Goal: Information Seeking & Learning: Find specific page/section

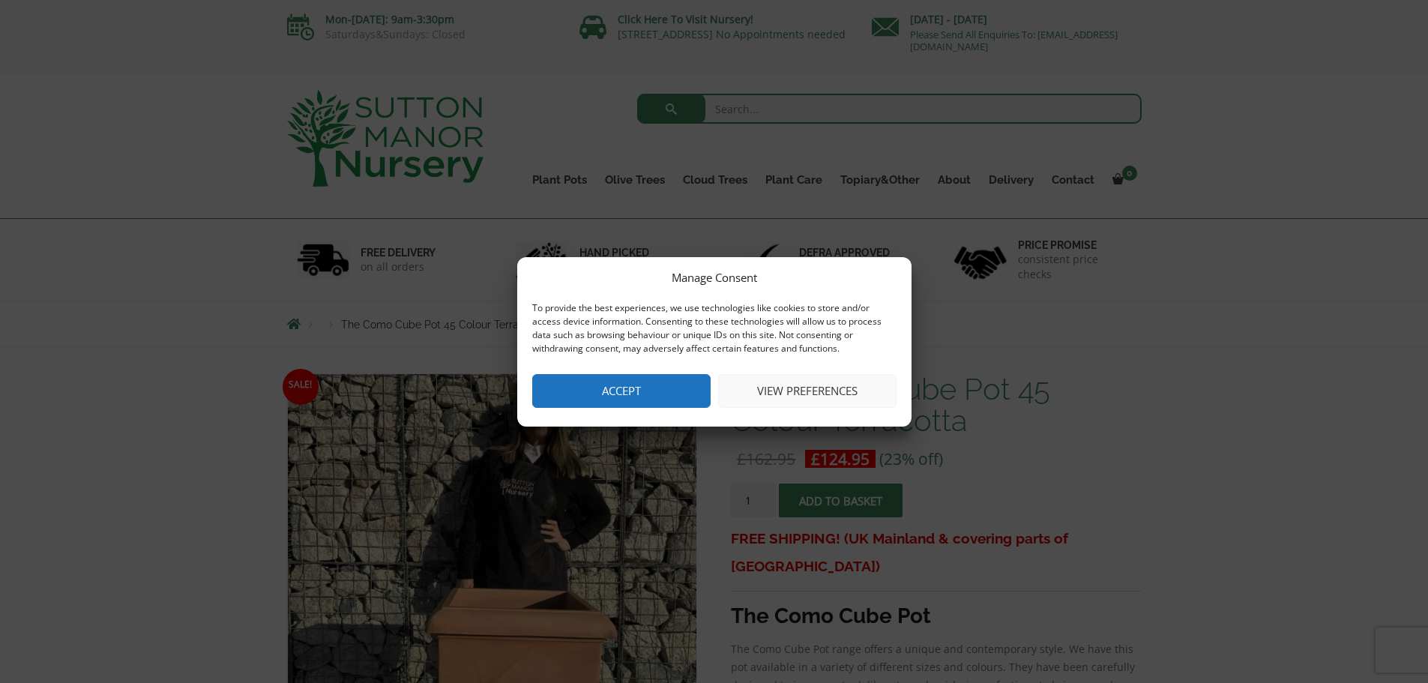
click at [672, 391] on button "Accept" at bounding box center [621, 391] width 178 height 34
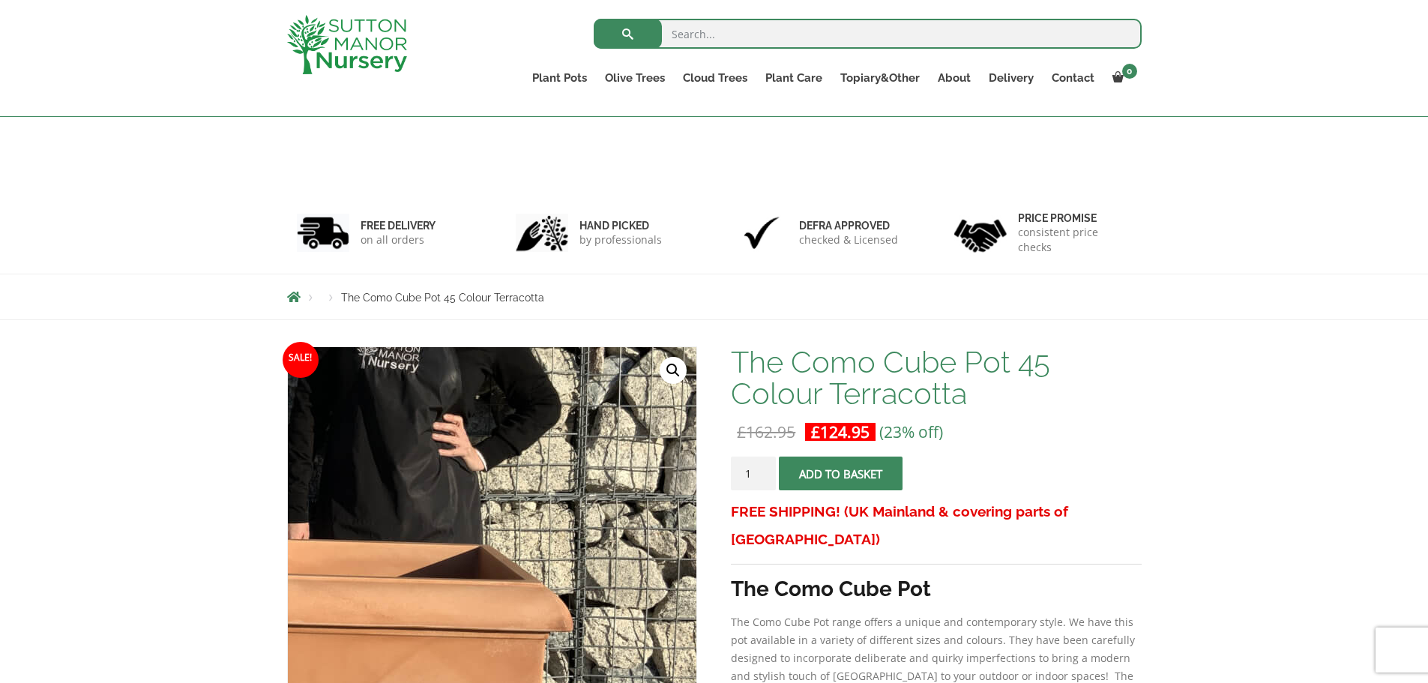
scroll to position [273, 0]
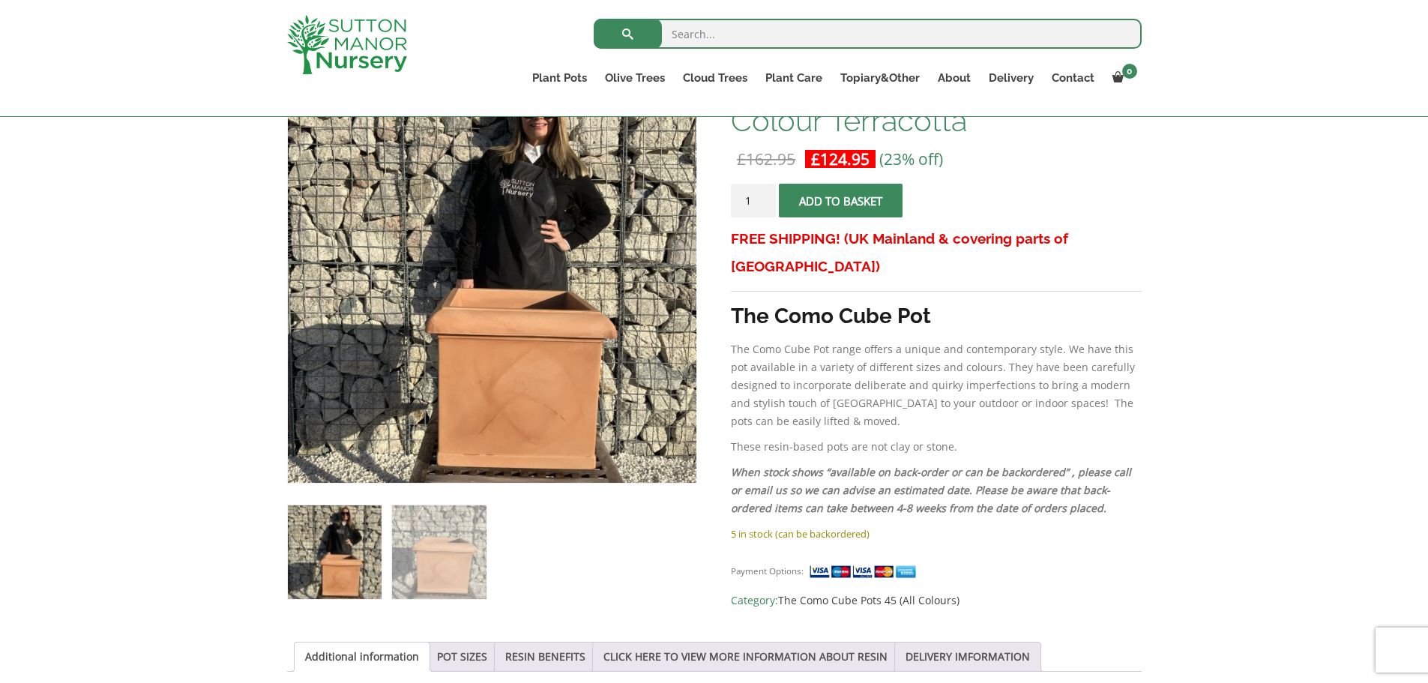
click at [689, 34] on input "search" at bounding box center [868, 34] width 548 height 30
type input "terracotta planter"
click at [594, 19] on button "submit" at bounding box center [628, 34] width 68 height 30
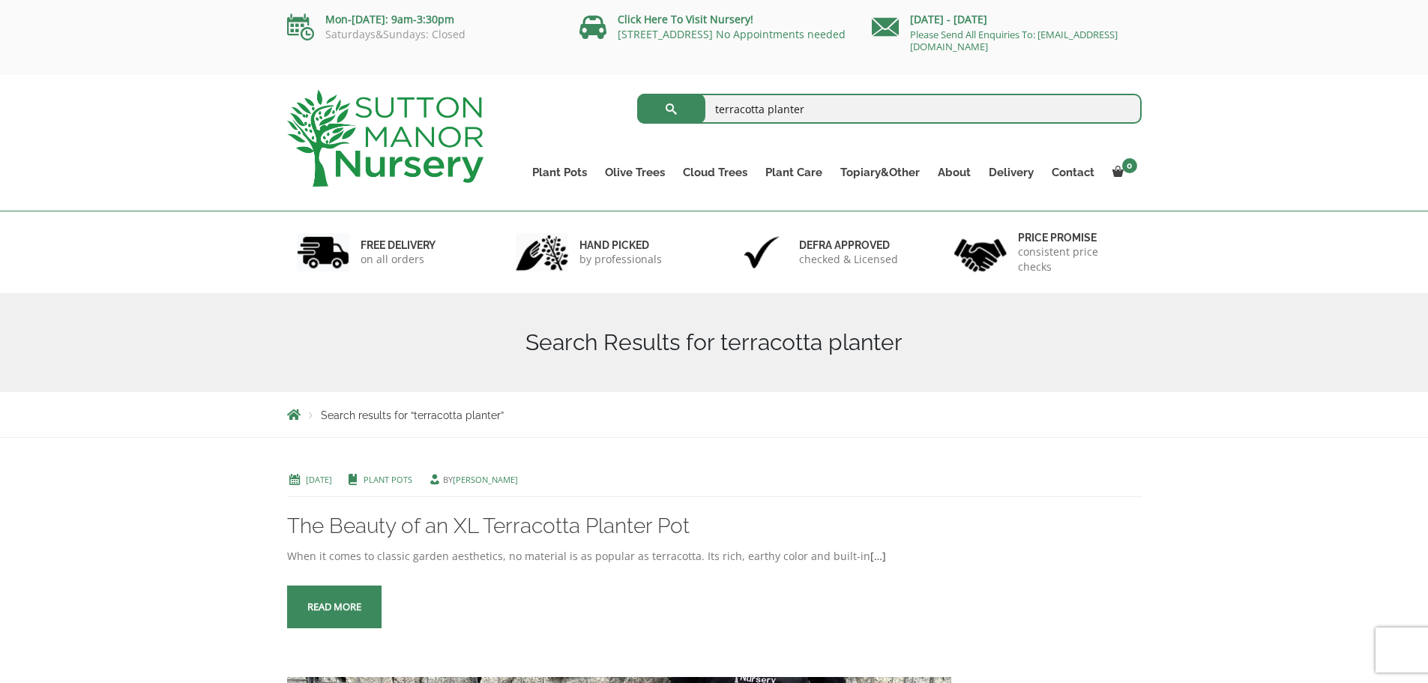
click at [820, 107] on input "terracotta planter" at bounding box center [889, 109] width 505 height 30
type input "terracotta pot"
click at [637, 94] on button "submit" at bounding box center [671, 109] width 68 height 30
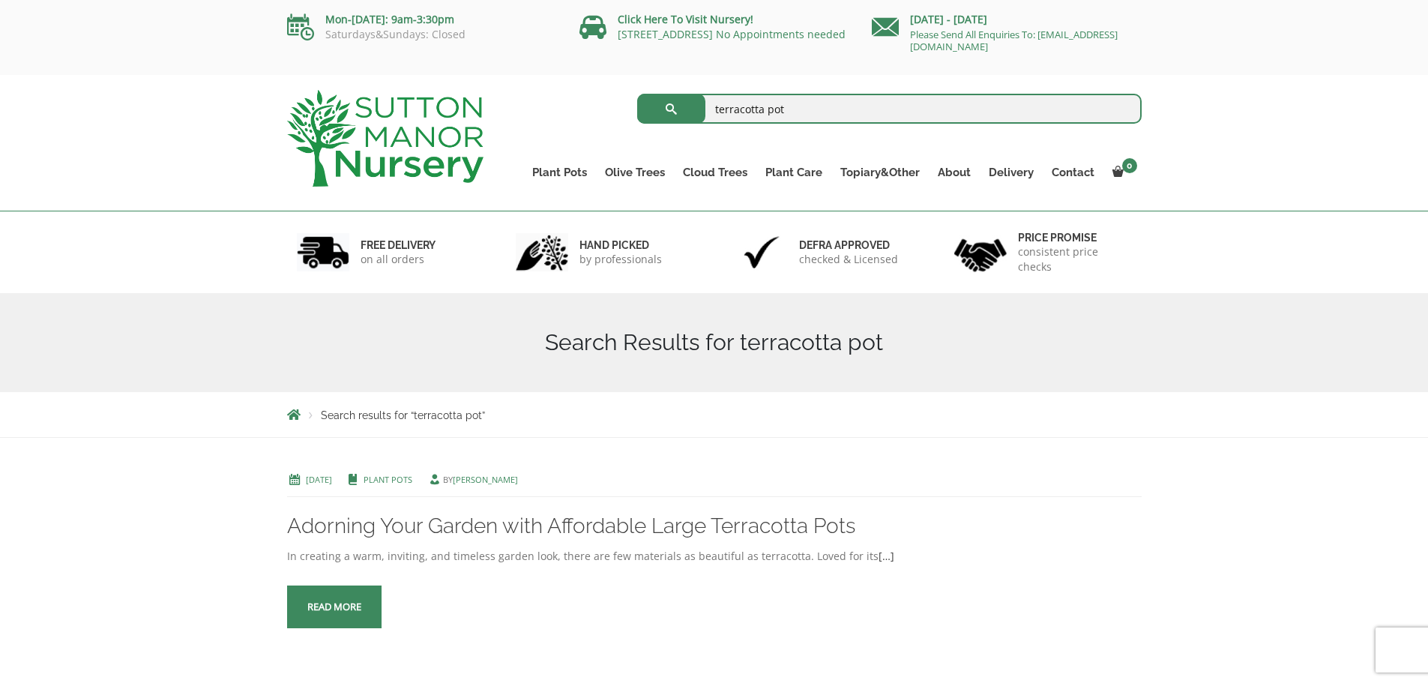
click at [789, 115] on input "terracotta pot" at bounding box center [889, 109] width 505 height 30
type input "terracotta"
click at [637, 94] on button "submit" at bounding box center [671, 109] width 68 height 30
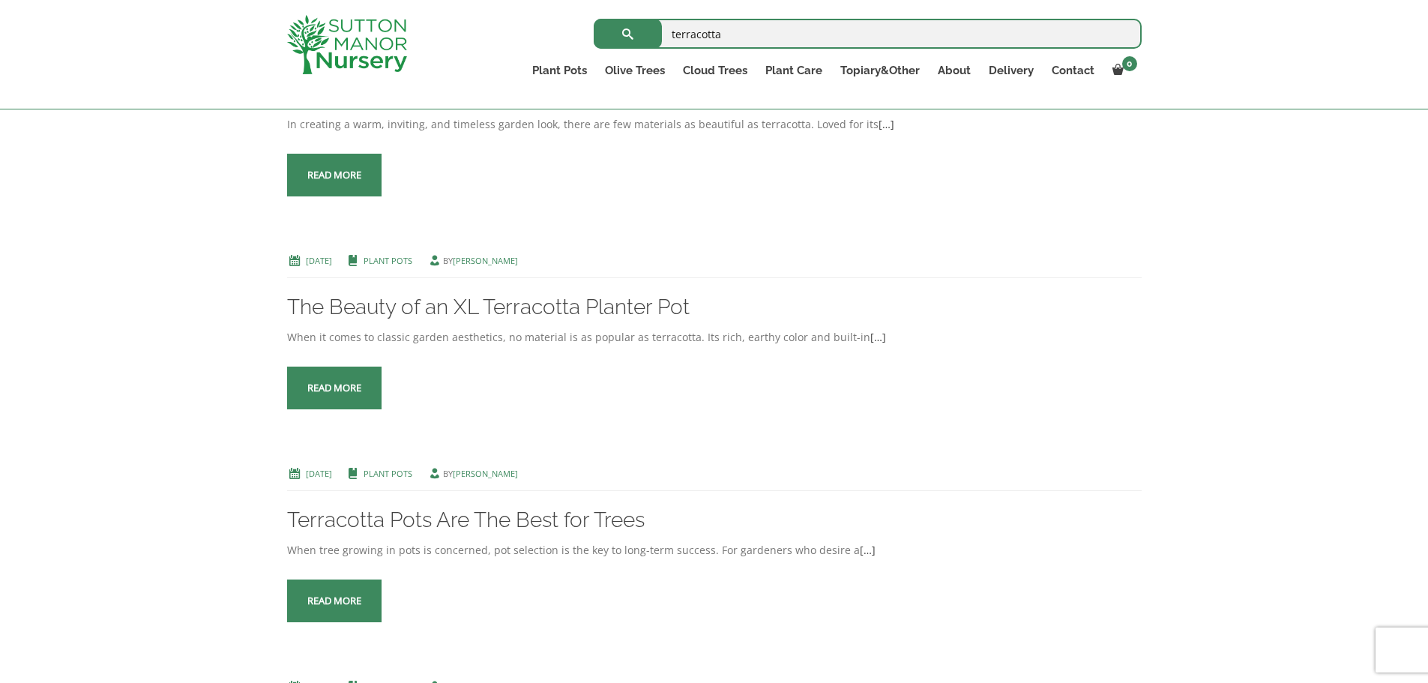
scroll to position [3207, 0]
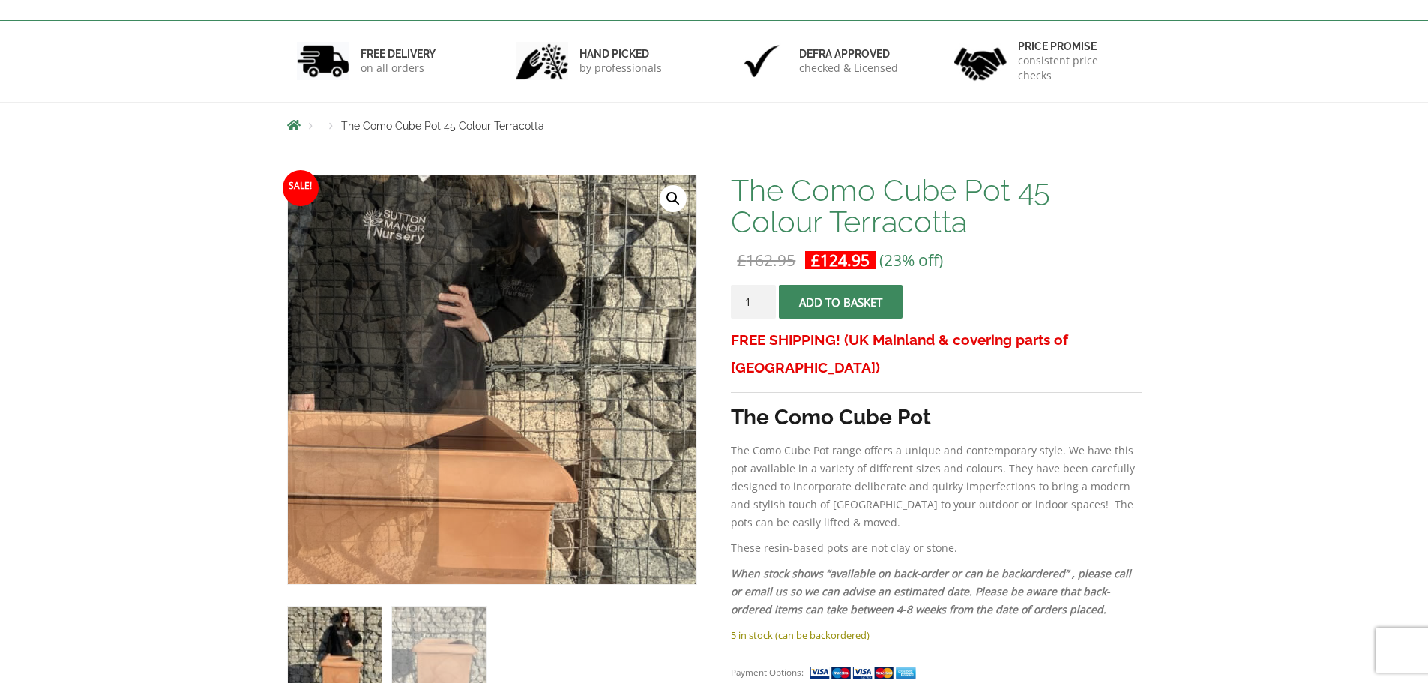
scroll to position [48, 0]
